Goal: Use online tool/utility: Utilize a website feature to perform a specific function

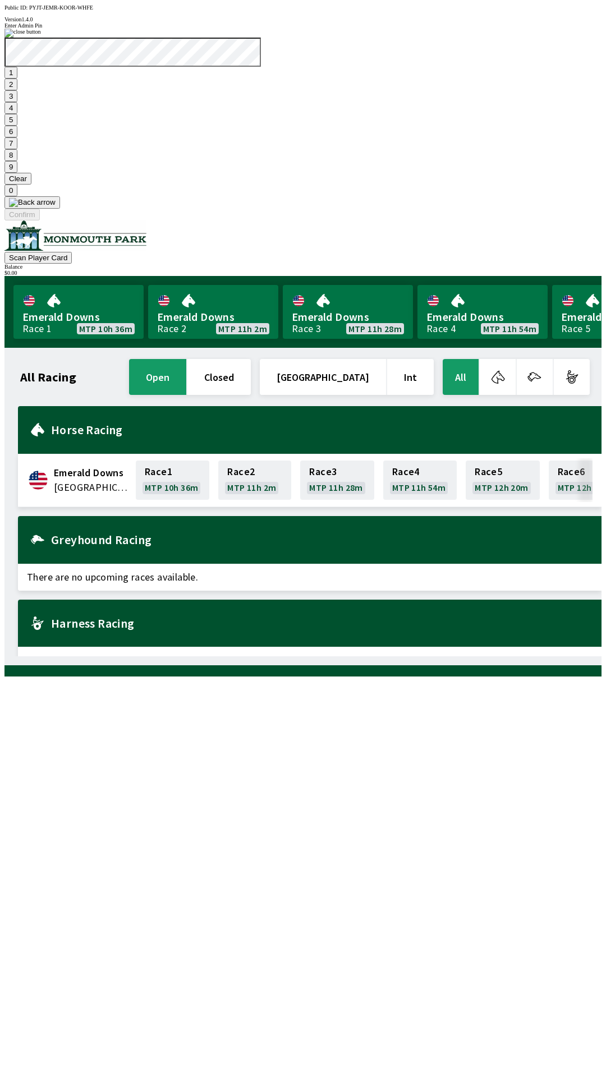
click at [17, 173] on button "9" at bounding box center [10, 167] width 13 height 12
click at [17, 149] on button "7" at bounding box center [10, 143] width 13 height 12
click at [17, 102] on button "3" at bounding box center [10, 96] width 13 height 12
click at [40, 220] on button "Confirm" at bounding box center [21, 215] width 35 height 12
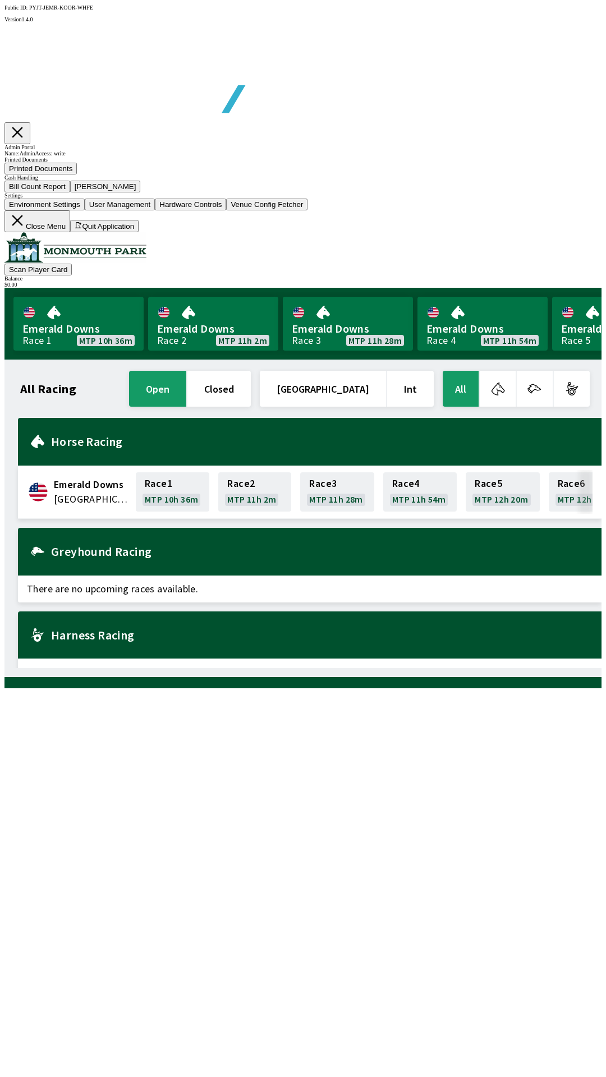
click at [70, 192] on button "Bill Count Report" at bounding box center [37, 187] width 66 height 12
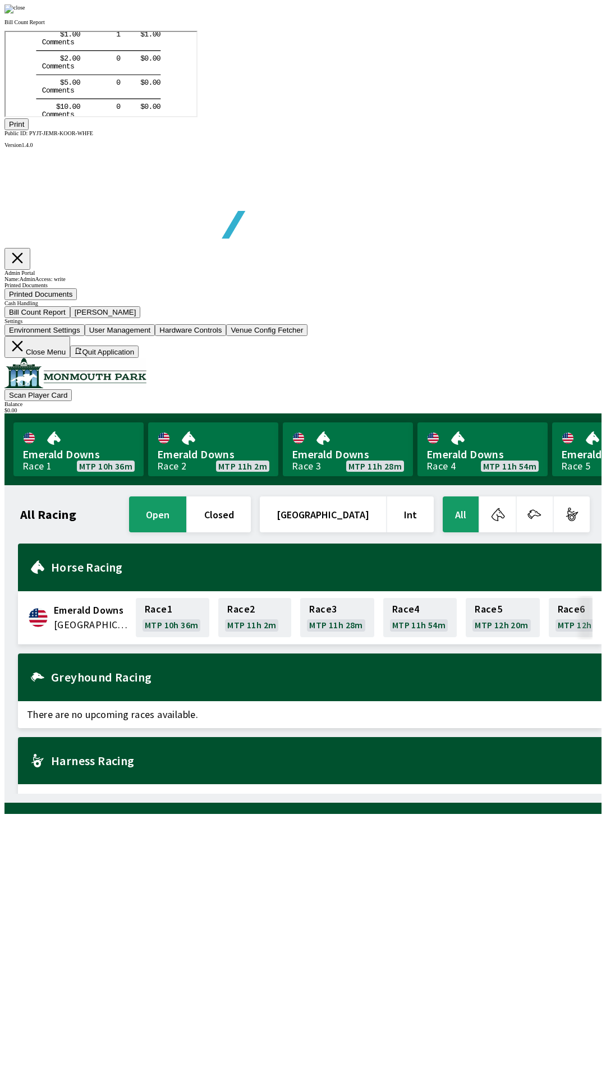
scroll to position [131, 0]
click at [517, 13] on div at bounding box center [302, 8] width 597 height 9
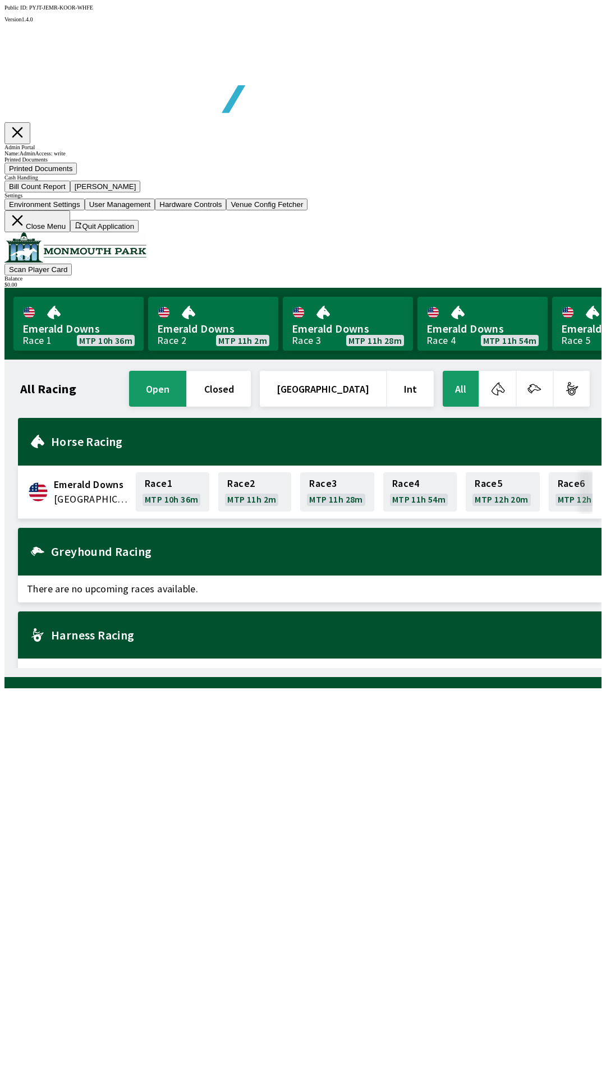
click at [70, 232] on button "Close Menu" at bounding box center [37, 221] width 66 height 22
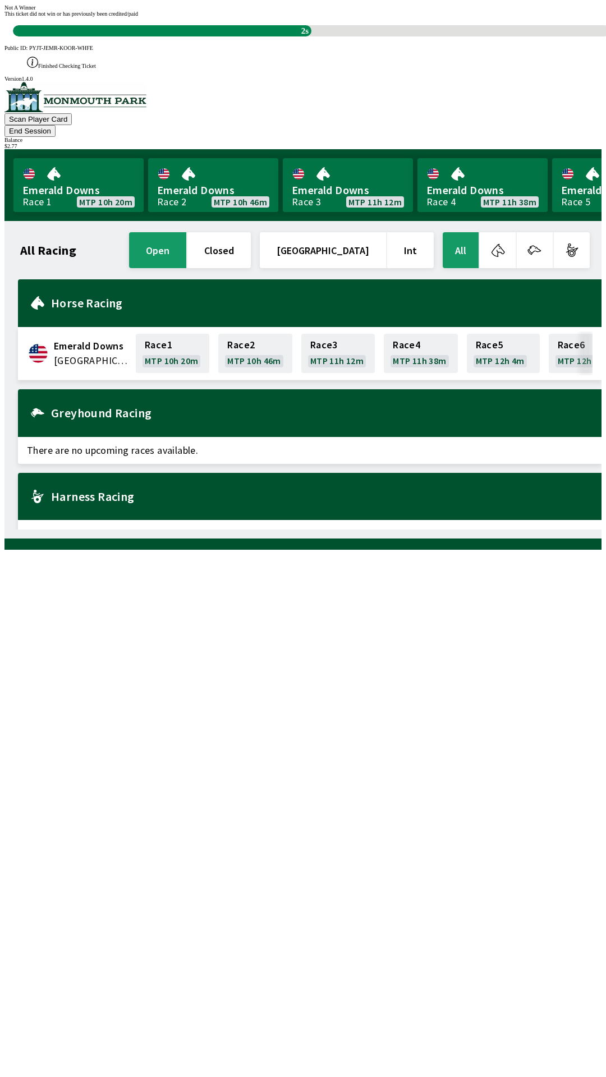
click at [23, 530] on div "All Racing open closed United States Int All Emerald Downs United States Race 1…" at bounding box center [307, 380] width 588 height 300
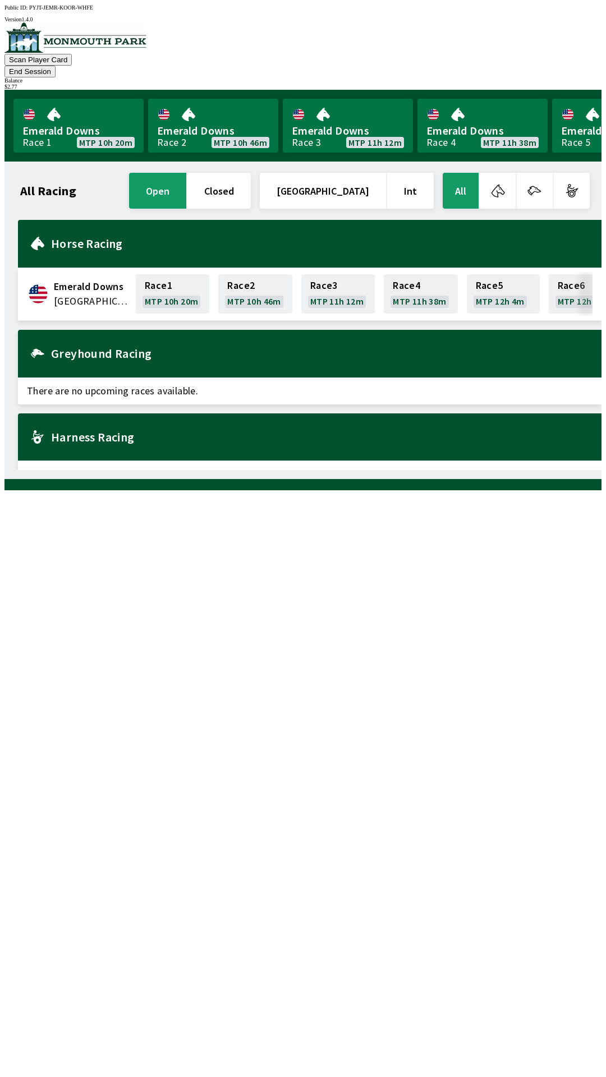
click at [56, 66] on button "End Session" at bounding box center [29, 72] width 51 height 12
